Goal: Information Seeking & Learning: Check status

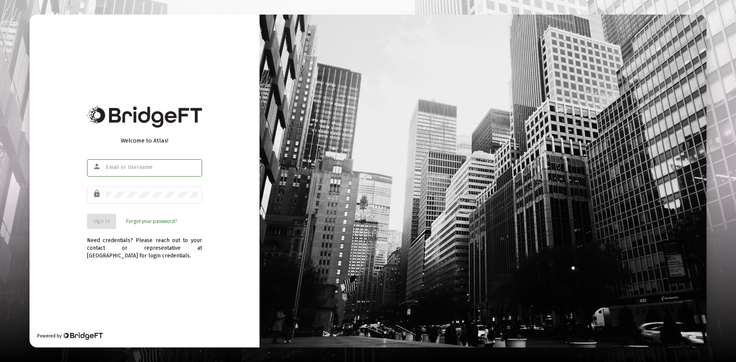
type input "[PERSON_NAME][EMAIL_ADDRESS][DOMAIN_NAME]"
click at [209, 185] on div "Welcome to Atlas! person [PERSON_NAME][EMAIL_ADDRESS][DOMAIN_NAME] lock Sign In…" at bounding box center [145, 181] width 230 height 333
click at [107, 222] on span "Sign In" at bounding box center [101, 221] width 17 height 7
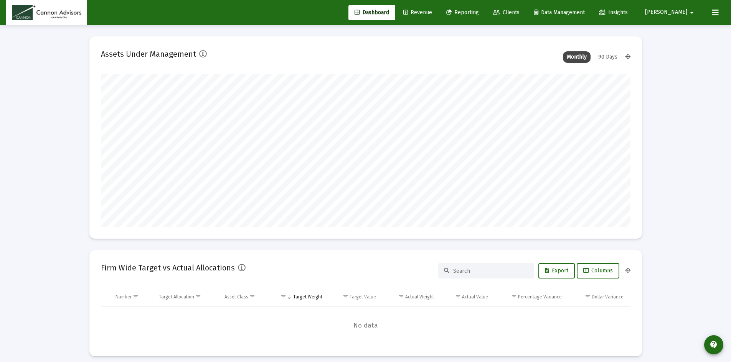
scroll to position [153, 529]
type input "[DATE]"
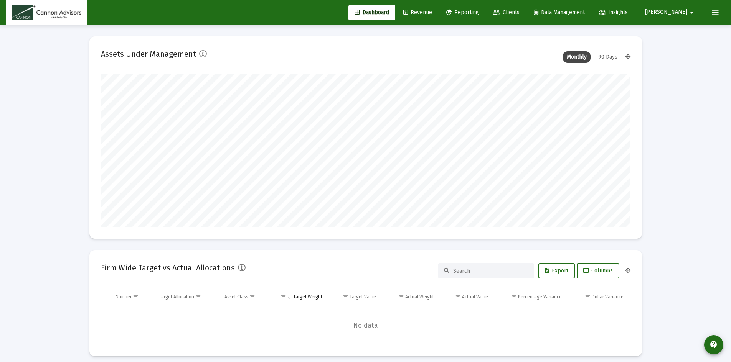
click at [371, 59] on div "90 Days" at bounding box center [607, 57] width 27 height 12
click at [371, 60] on div "Monthly" at bounding box center [577, 57] width 28 height 12
click at [371, 13] on span "Revenue" at bounding box center [417, 12] width 29 height 7
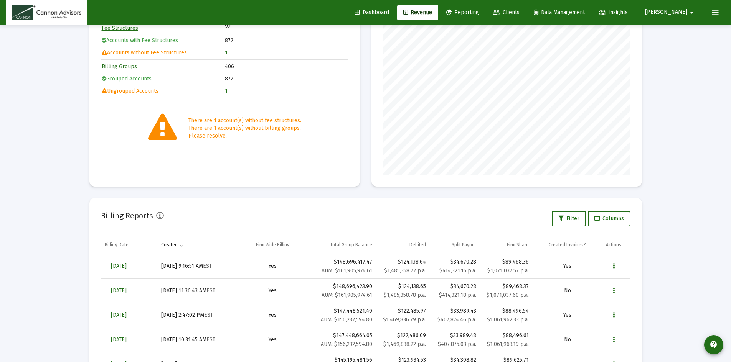
scroll to position [148, 0]
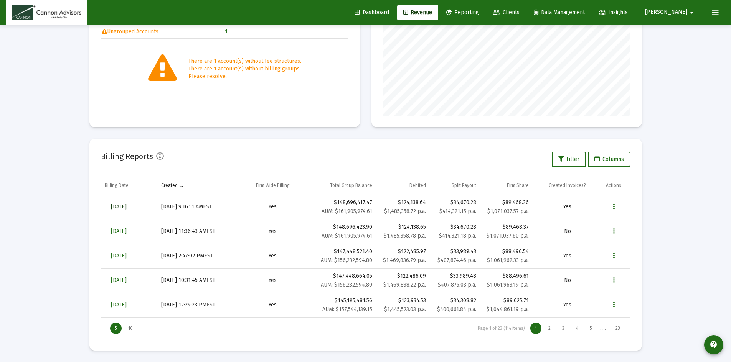
click at [127, 206] on span "[DATE]" at bounding box center [119, 207] width 16 height 7
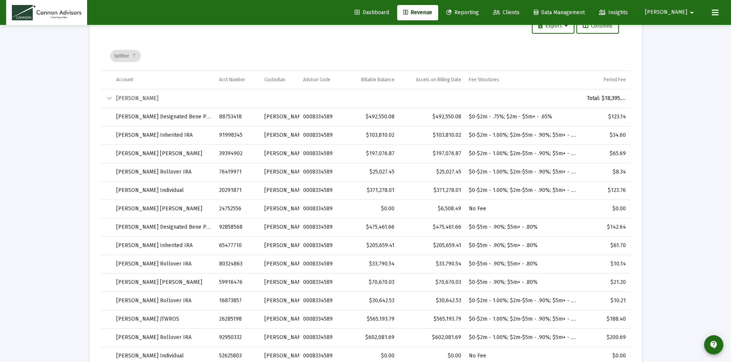
scroll to position [1099, 0]
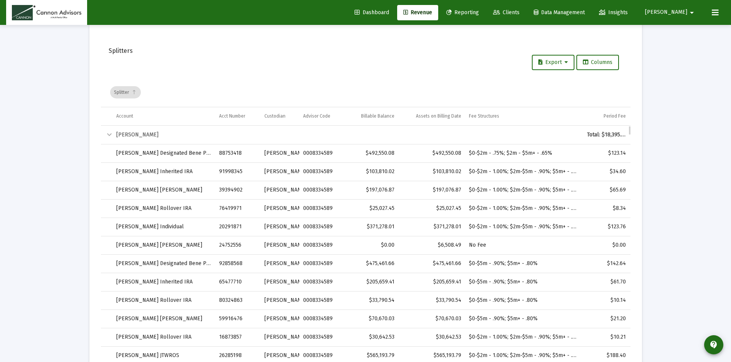
click at [110, 134] on div "Collapse" at bounding box center [109, 134] width 9 height 9
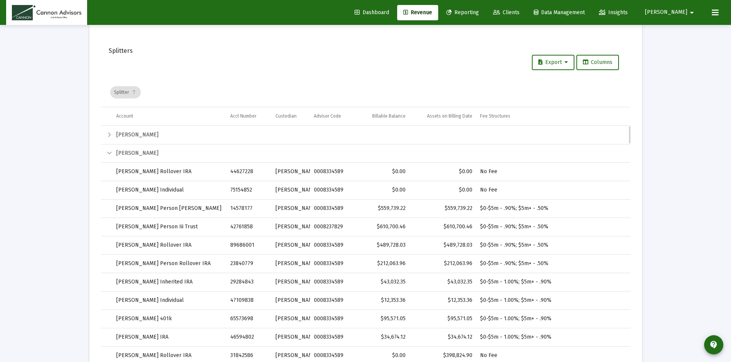
click at [107, 154] on div "Collapse" at bounding box center [109, 153] width 9 height 9
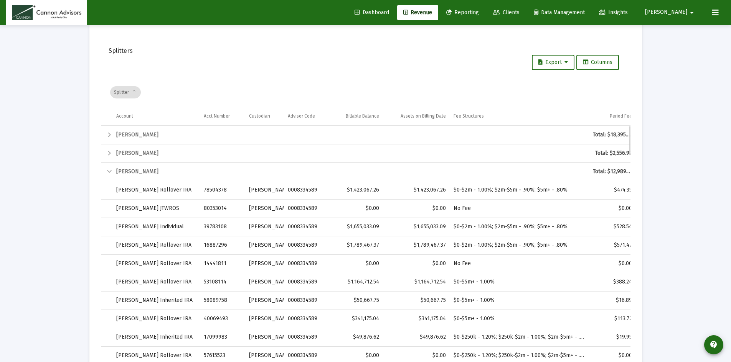
click at [110, 171] on div "Collapse" at bounding box center [109, 171] width 9 height 9
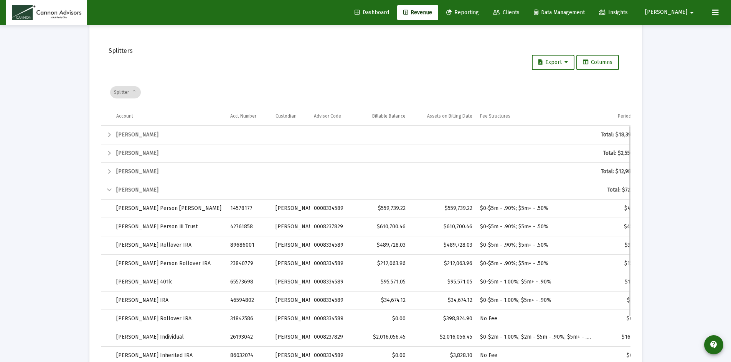
click at [109, 191] on div "Collapse" at bounding box center [109, 190] width 9 height 9
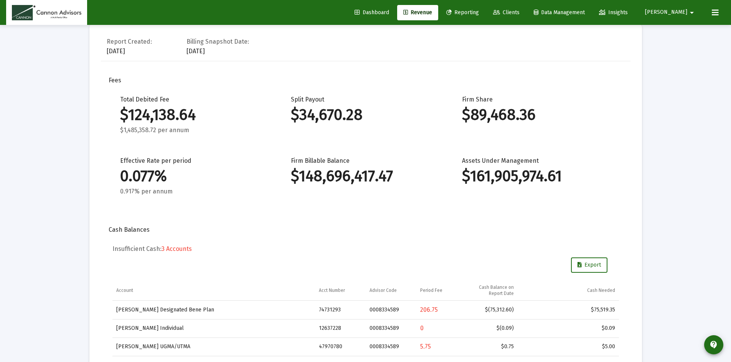
scroll to position [0, 0]
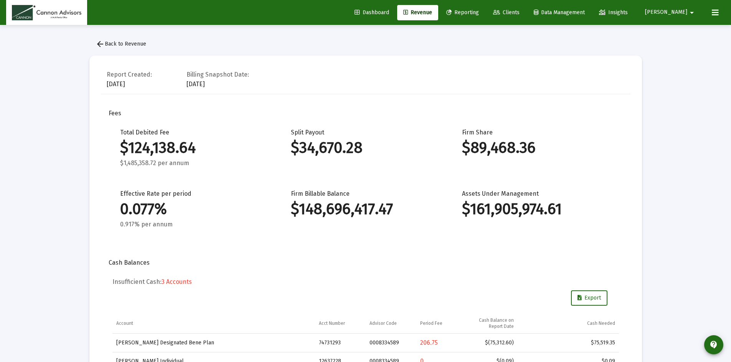
click at [371, 5] on link "Dashboard" at bounding box center [371, 12] width 47 height 15
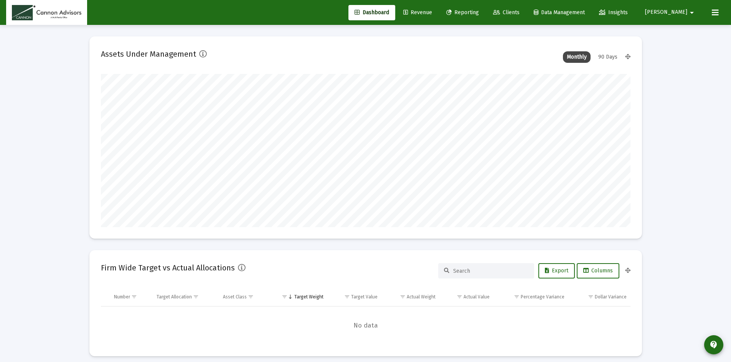
scroll to position [153, 285]
